Goal: Task Accomplishment & Management: Manage account settings

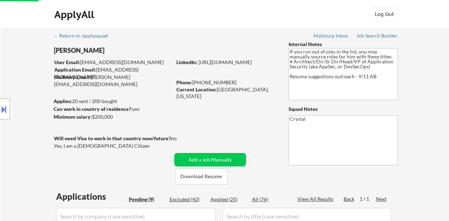
select select ""pending""
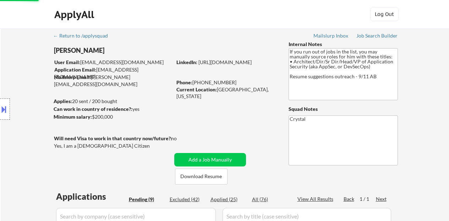
select select ""pending""
select select ""applied""
select select ""pending""
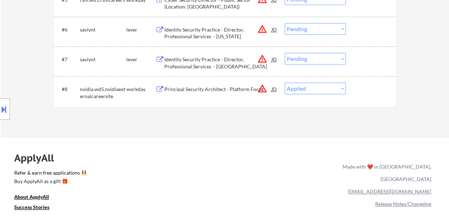
select select ""pending""
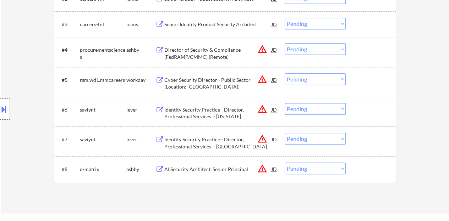
scroll to position [290, 0]
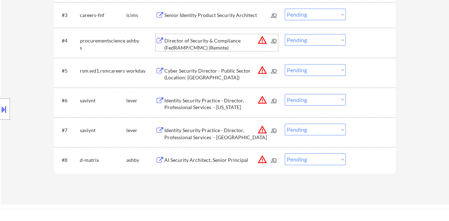
click at [216, 45] on div "Director of Security & Compliance (FedRAMP/CMMC) (Remote)" at bounding box center [217, 44] width 107 height 14
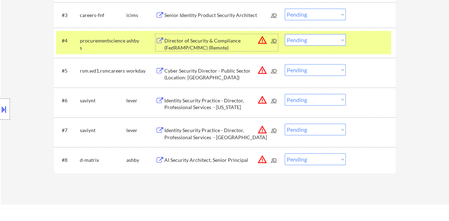
drag, startPoint x: 301, startPoint y: 37, endPoint x: 300, endPoint y: 44, distance: 7.5
click at [301, 37] on select "Choose an option... Pending Applied Excluded (Questions) Excluded (Expired) Exc…" at bounding box center [314, 40] width 61 height 12
click at [284, 34] on select "Choose an option... Pending Applied Excluded (Questions) Excluded (Expired) Exc…" at bounding box center [314, 40] width 61 height 12
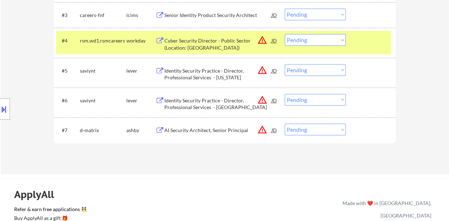
click at [219, 40] on div "Cyber Security Director - Public Sector (Location: [GEOGRAPHIC_DATA])" at bounding box center [217, 44] width 107 height 14
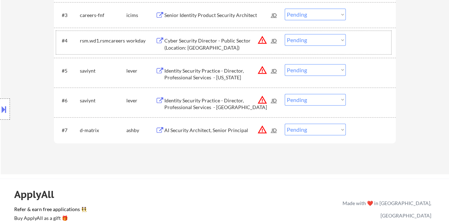
click at [364, 46] on div at bounding box center [371, 40] width 31 height 13
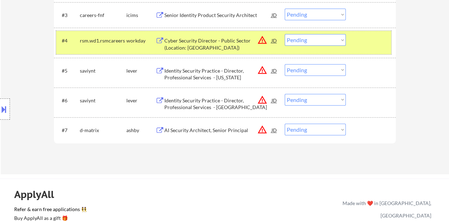
click at [299, 37] on select "Choose an option... Pending Applied Excluded (Questions) Excluded (Expired) Exc…" at bounding box center [314, 40] width 61 height 12
click at [284, 34] on select "Choose an option... Pending Applied Excluded (Questions) Excluded (Expired) Exc…" at bounding box center [314, 40] width 61 height 12
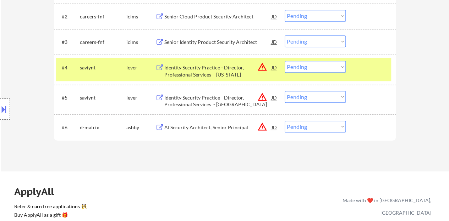
scroll to position [254, 0]
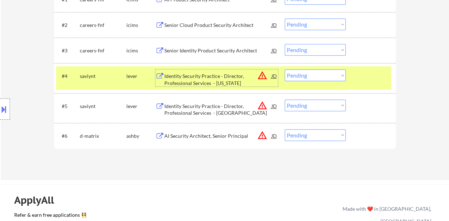
click at [214, 77] on div "Identity Security Practice - Director, Professional Services - [US_STATE]" at bounding box center [217, 80] width 107 height 14
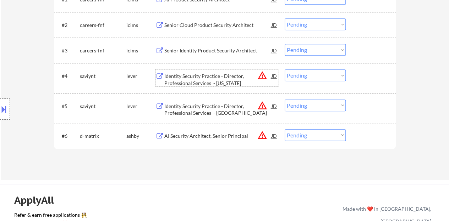
click at [380, 79] on div at bounding box center [371, 76] width 31 height 13
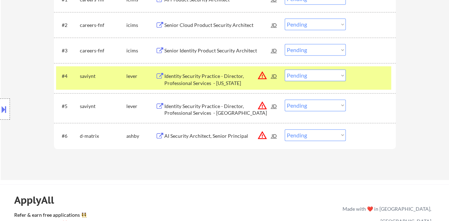
click at [0, 115] on button at bounding box center [4, 110] width 8 height 12
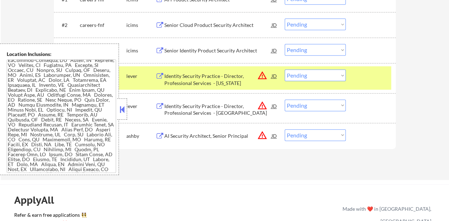
scroll to position [171, 0]
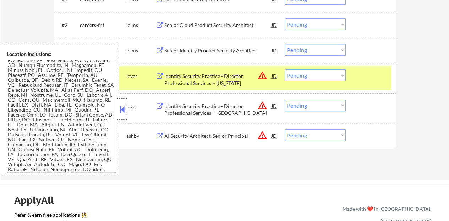
click at [123, 113] on button at bounding box center [122, 109] width 8 height 11
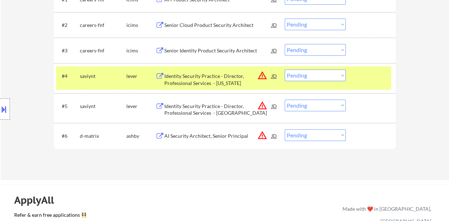
click at [310, 76] on select "Choose an option... Pending Applied Excluded (Questions) Excluded (Expired) Exc…" at bounding box center [314, 76] width 61 height 12
click at [284, 70] on select "Choose an option... Pending Applied Excluded (Questions) Excluded (Expired) Exc…" at bounding box center [314, 76] width 61 height 12
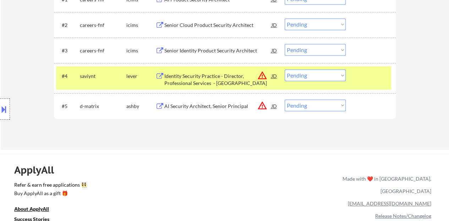
click at [311, 79] on select "Choose an option... Pending Applied Excluded (Questions) Excluded (Expired) Exc…" at bounding box center [314, 76] width 61 height 12
click at [284, 70] on select "Choose an option... Pending Applied Excluded (Questions) Excluded (Expired) Exc…" at bounding box center [314, 76] width 61 height 12
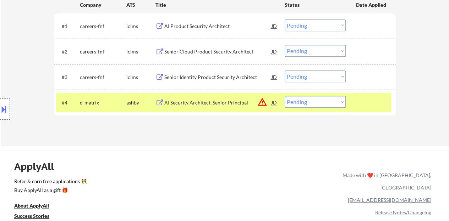
scroll to position [219, 0]
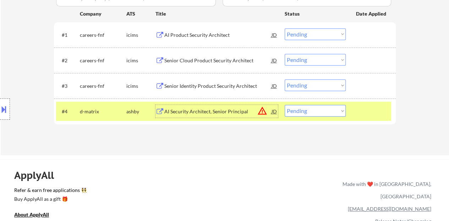
click at [194, 115] on div "AI Security Architect, Senior Principal" at bounding box center [217, 111] width 107 height 7
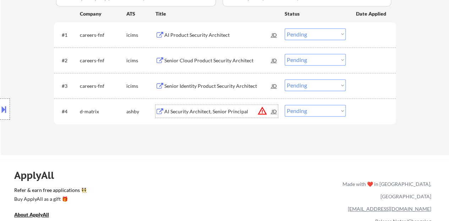
click at [381, 112] on div at bounding box center [371, 111] width 31 height 13
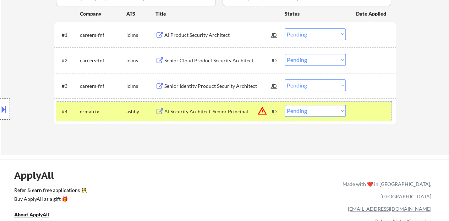
click at [292, 107] on select "Choose an option... Pending Applied Excluded (Questions) Excluded (Expired) Exc…" at bounding box center [314, 111] width 61 height 12
click at [333, 109] on select "Choose an option... Pending Applied Excluded (Questions) Excluded (Expired) Exc…" at bounding box center [314, 111] width 61 height 12
select select ""excluded__location_""
click at [284, 105] on select "Choose an option... Pending Applied Excluded (Questions) Excluded (Expired) Exc…" at bounding box center [314, 111] width 61 height 12
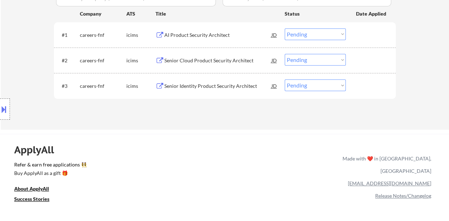
click at [213, 36] on div "AI Product Security Architect" at bounding box center [217, 35] width 107 height 7
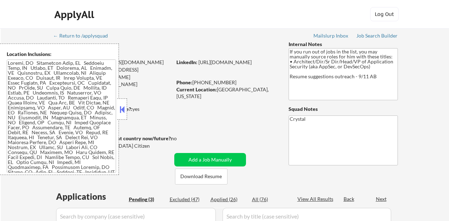
select select ""pending""
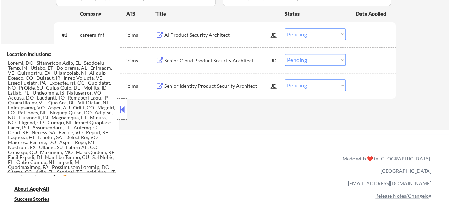
click at [122, 114] on button at bounding box center [122, 109] width 8 height 11
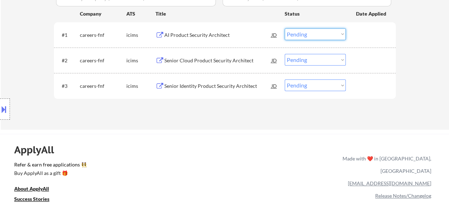
click at [297, 35] on select "Choose an option... Pending Applied Excluded (Questions) Excluded (Expired) Exc…" at bounding box center [314, 34] width 61 height 12
click at [284, 28] on select "Choose an option... Pending Applied Excluded (Questions) Excluded (Expired) Exc…" at bounding box center [314, 34] width 61 height 12
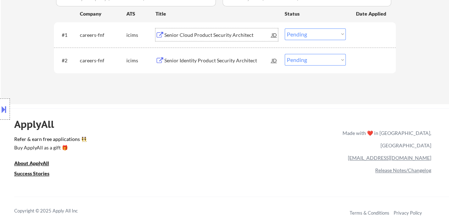
click at [231, 36] on div "Senior Cloud Product Security Architect" at bounding box center [217, 35] width 107 height 7
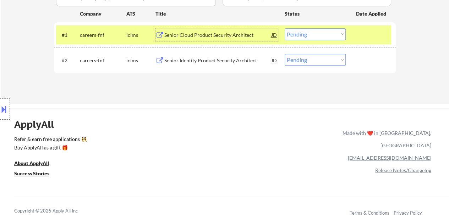
click at [311, 32] on select "Choose an option... Pending Applied Excluded (Questions) Excluded (Expired) Exc…" at bounding box center [314, 34] width 61 height 12
click at [284, 28] on select "Choose an option... Pending Applied Excluded (Questions) Excluded (Expired) Exc…" at bounding box center [314, 34] width 61 height 12
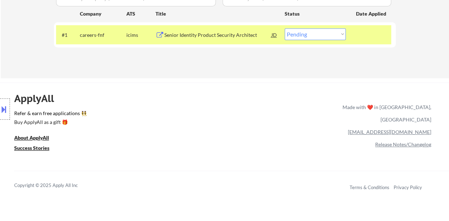
click at [243, 34] on div "Senior Identity Product Security Architect" at bounding box center [217, 35] width 107 height 7
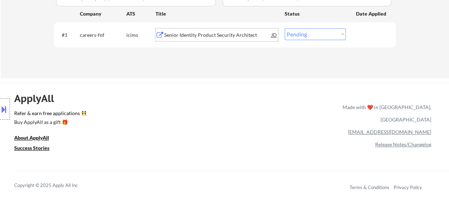
click at [305, 37] on select "Choose an option... Pending Applied Excluded (Questions) Excluded (Expired) Exc…" at bounding box center [314, 34] width 61 height 12
select select ""excluded""
click at [284, 28] on select "Choose an option... Pending Applied Excluded (Questions) Excluded (Expired) Exc…" at bounding box center [314, 34] width 61 height 12
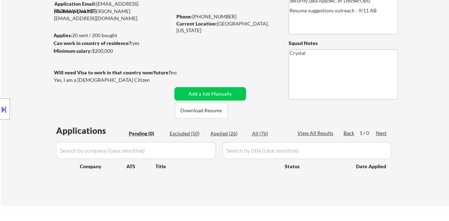
scroll to position [77, 0]
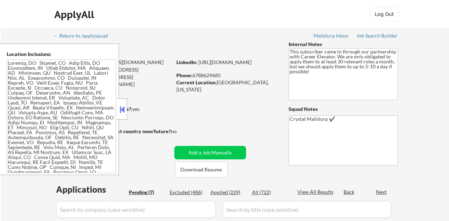
select select ""pending""
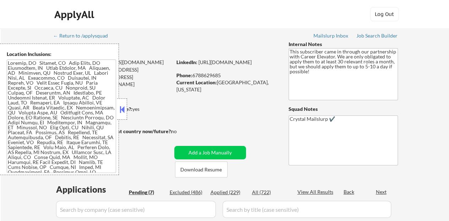
select select ""pending""
click at [122, 113] on button at bounding box center [122, 109] width 8 height 11
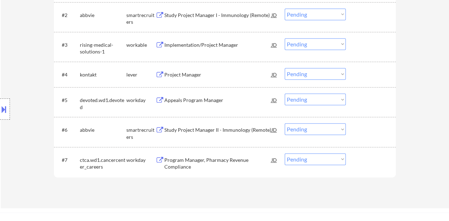
scroll to position [248, 0]
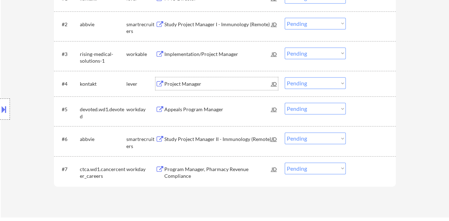
click at [179, 83] on div "Project Manager" at bounding box center [217, 84] width 107 height 7
